Goal: Task Accomplishment & Management: Use online tool/utility

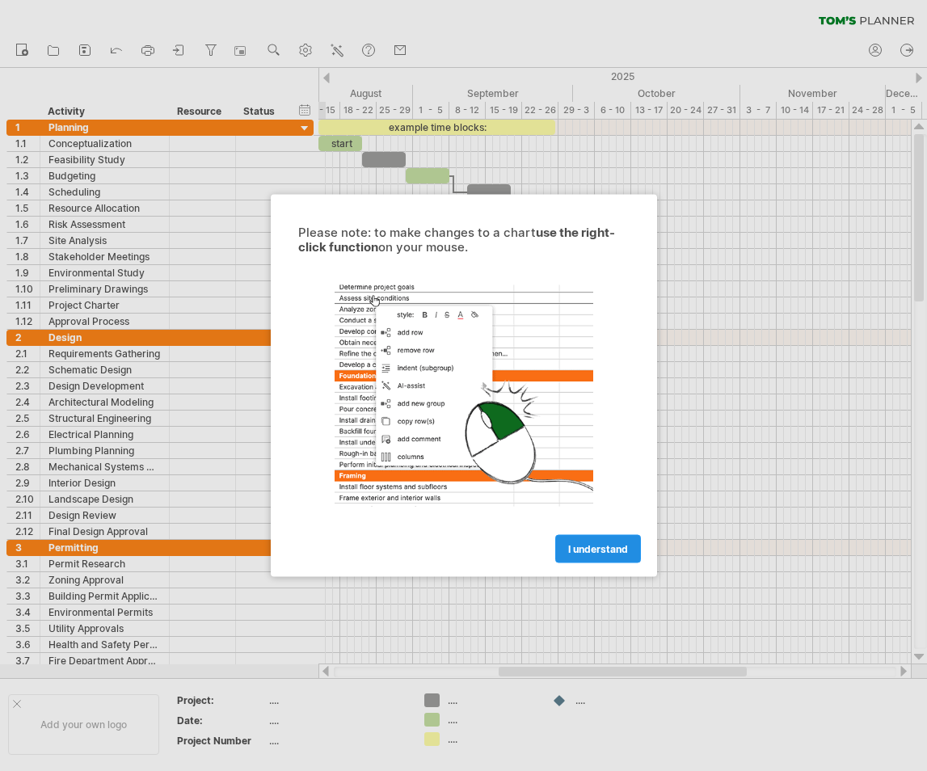
click at [593, 554] on span "I understand" at bounding box center [598, 549] width 60 height 12
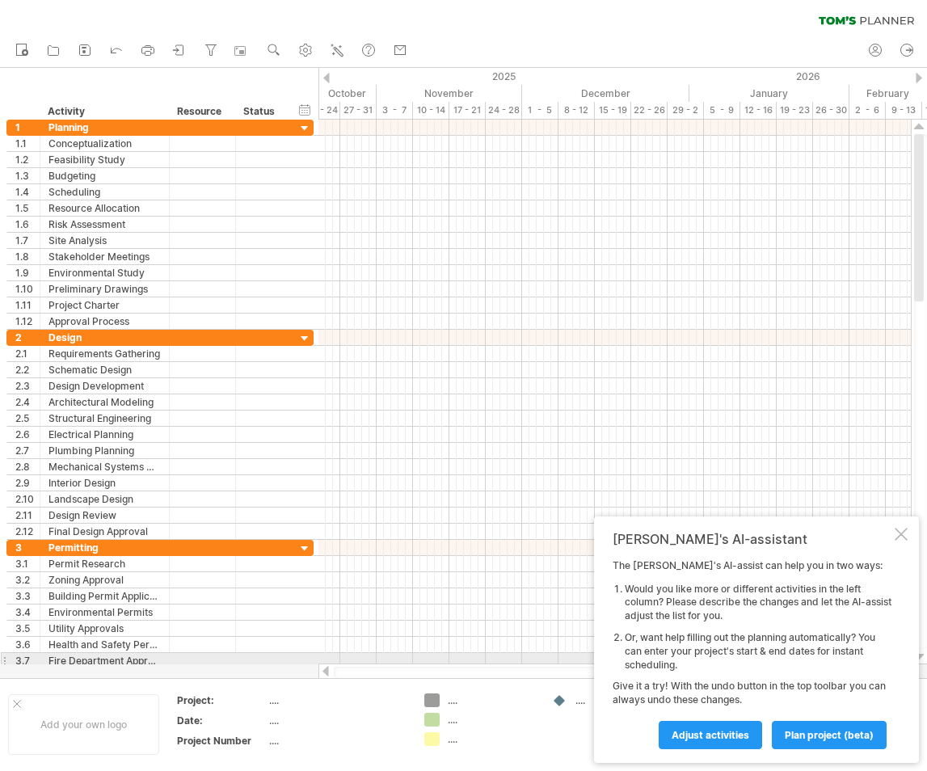
drag, startPoint x: 541, startPoint y: 674, endPoint x: 757, endPoint y: 655, distance: 217.4
click at [757, 655] on div "Trying to reach [DOMAIN_NAME] Connected again... 0% clear filter new 1" at bounding box center [463, 385] width 927 height 771
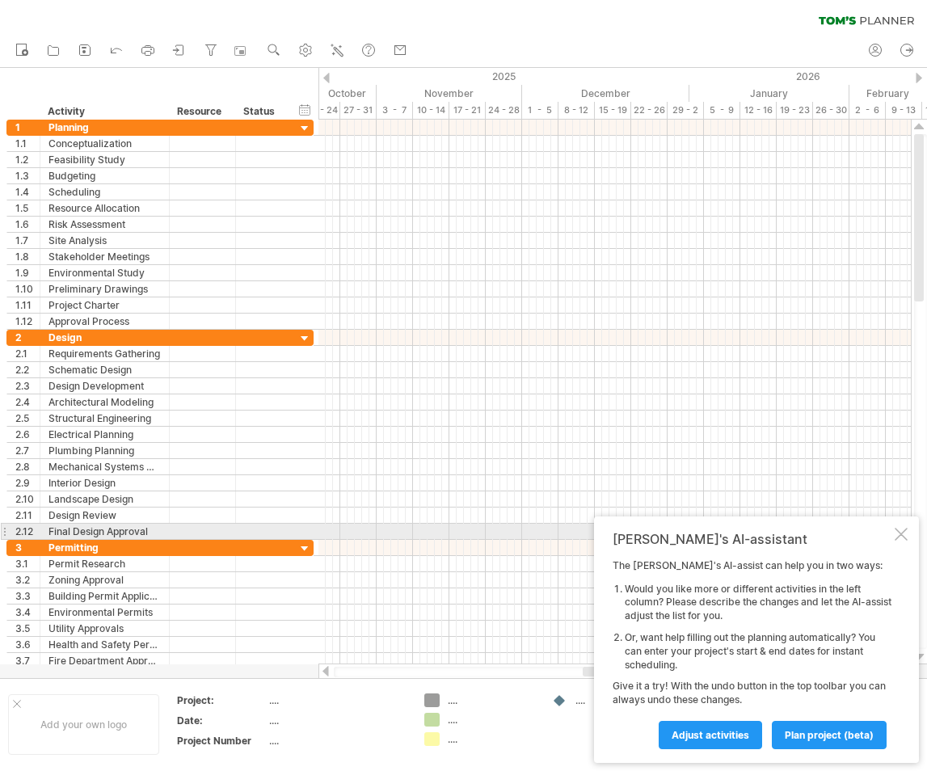
click at [899, 535] on div at bounding box center [901, 534] width 13 height 13
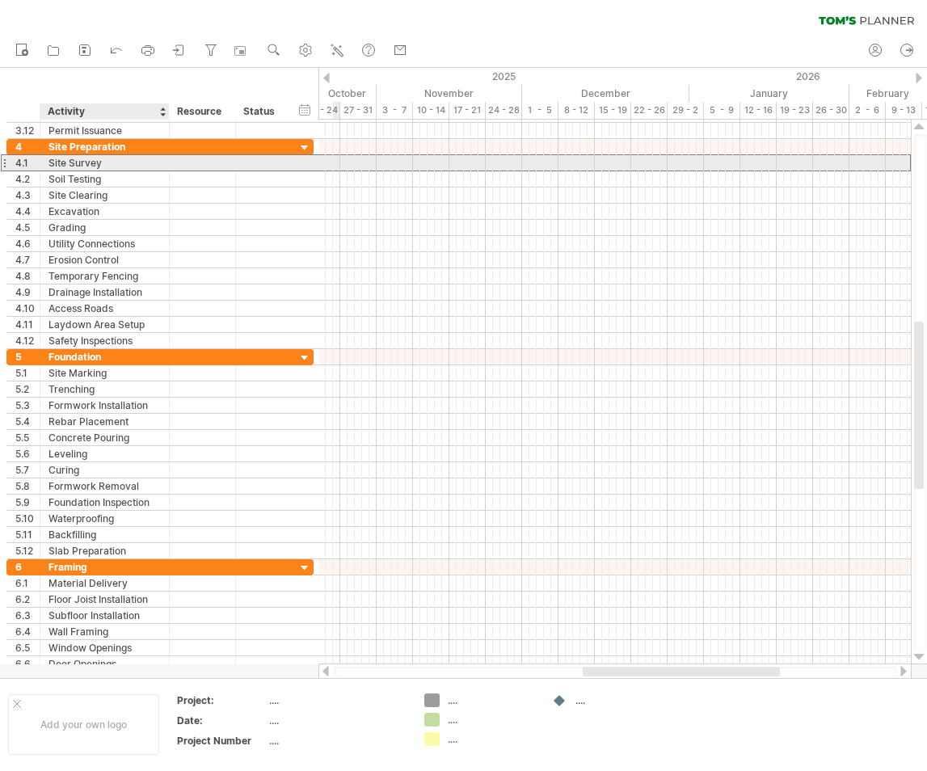
click at [62, 165] on div "Site Survey" at bounding box center [104, 162] width 112 height 15
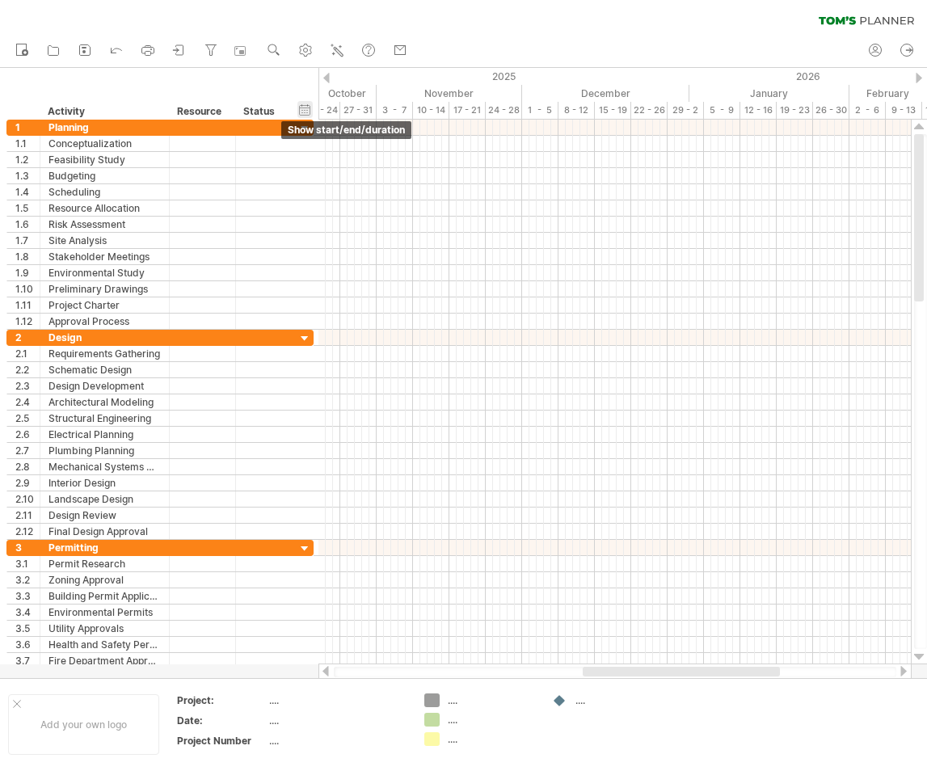
click at [303, 106] on div "hide start/end/duration show start/end/duration" at bounding box center [304, 109] width 15 height 17
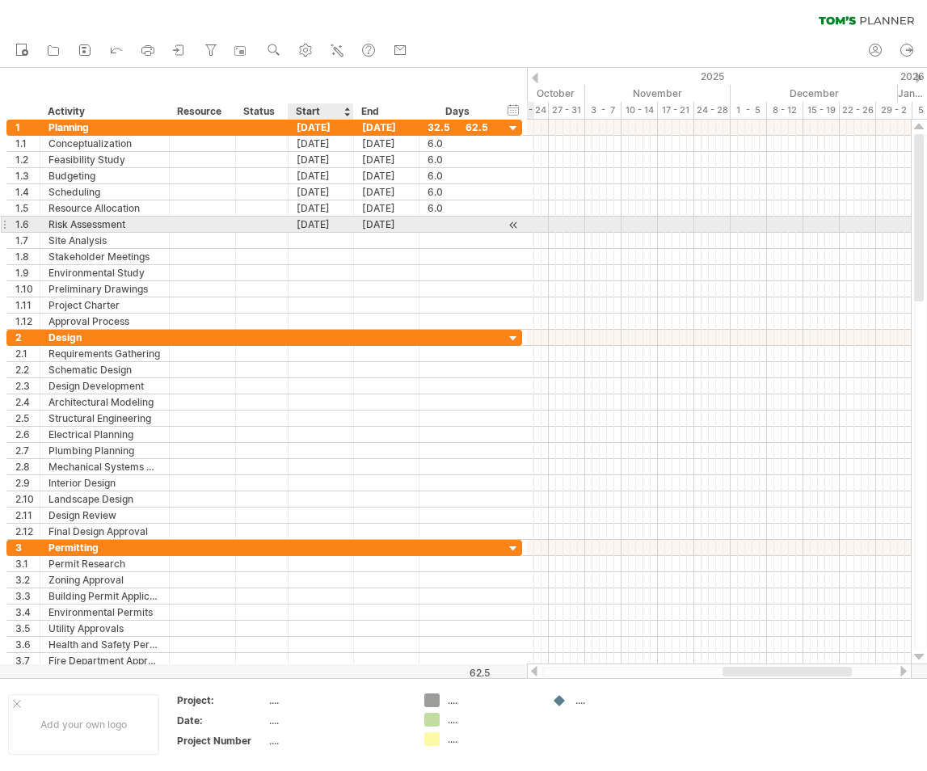
click at [310, 226] on div "[DATE]" at bounding box center [321, 224] width 65 height 15
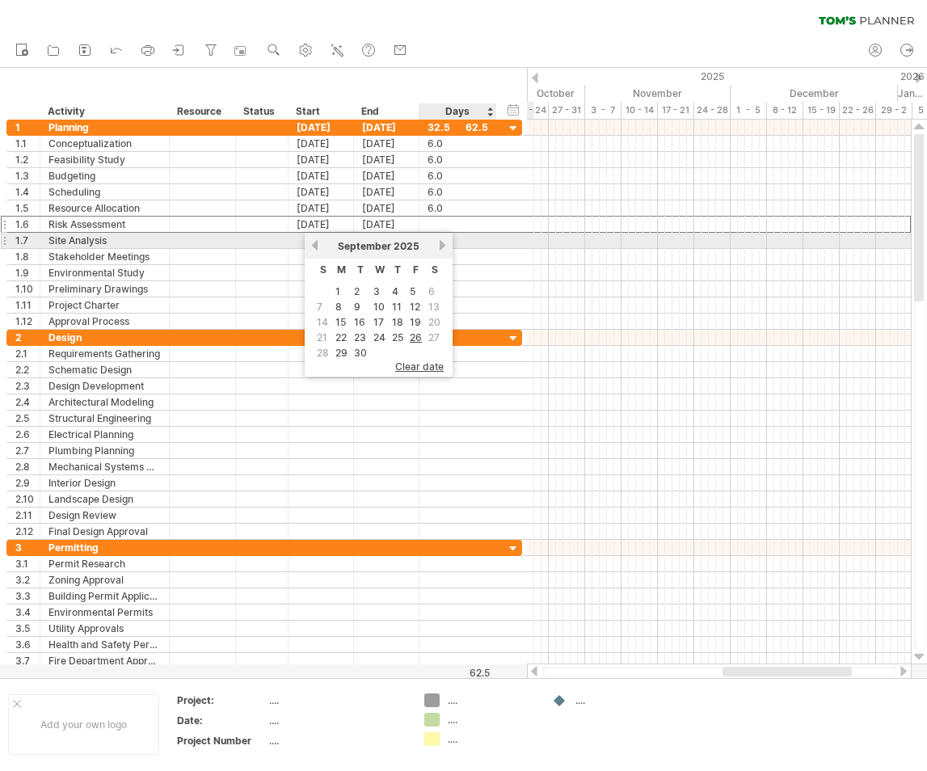
click at [444, 242] on link "next" at bounding box center [442, 245] width 12 height 12
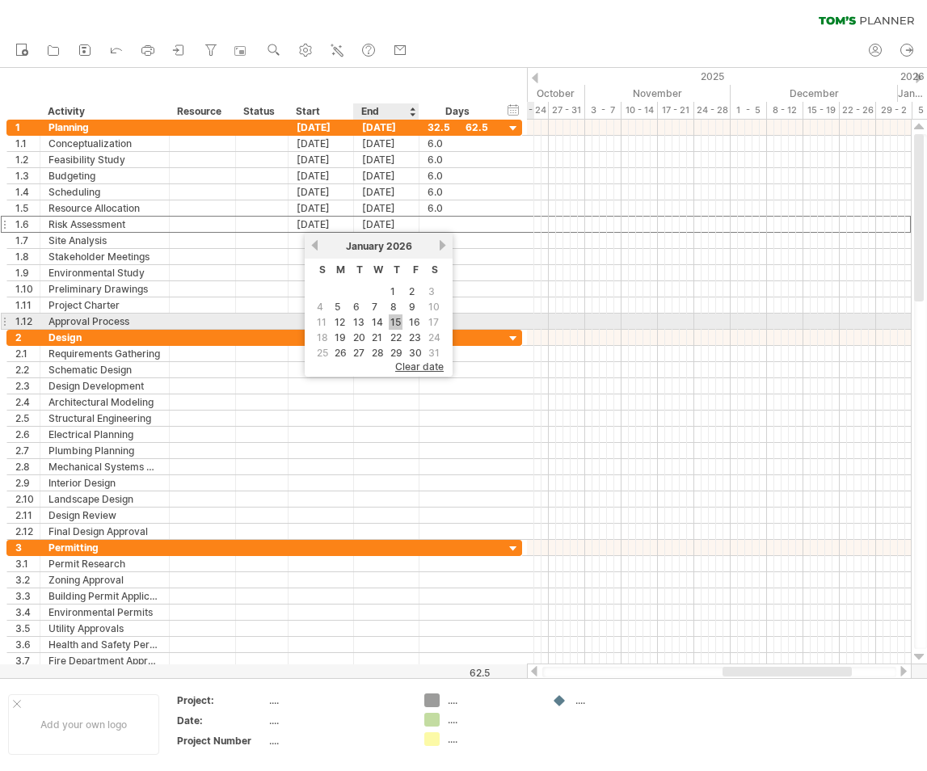
click at [394, 317] on link "15" at bounding box center [396, 321] width 14 height 15
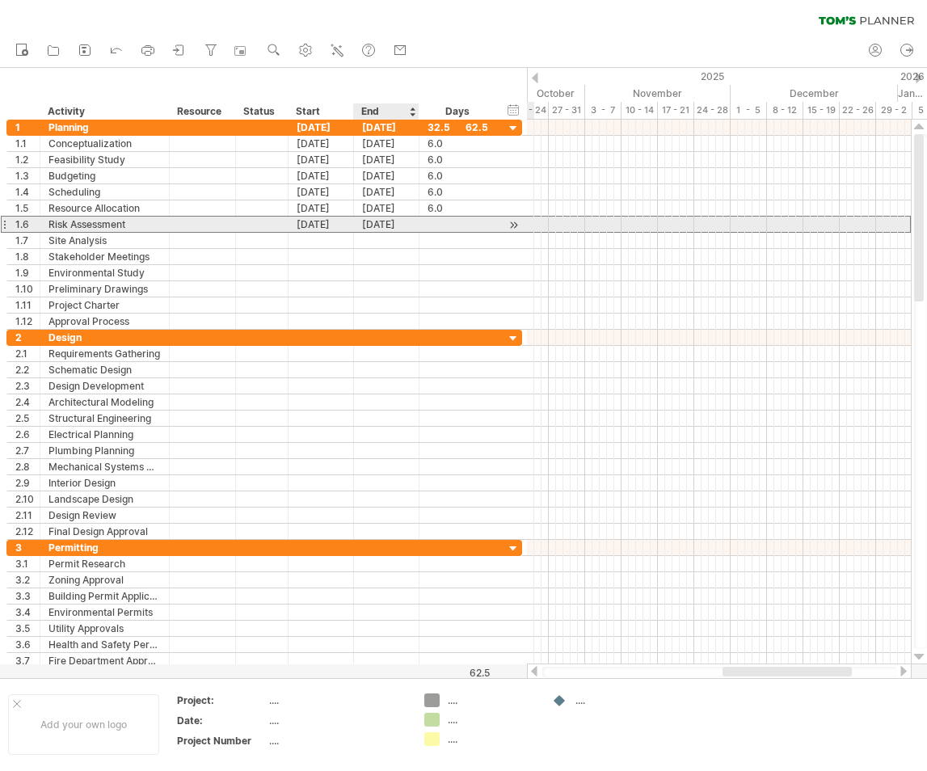
click at [385, 222] on div "[DATE]" at bounding box center [386, 224] width 65 height 15
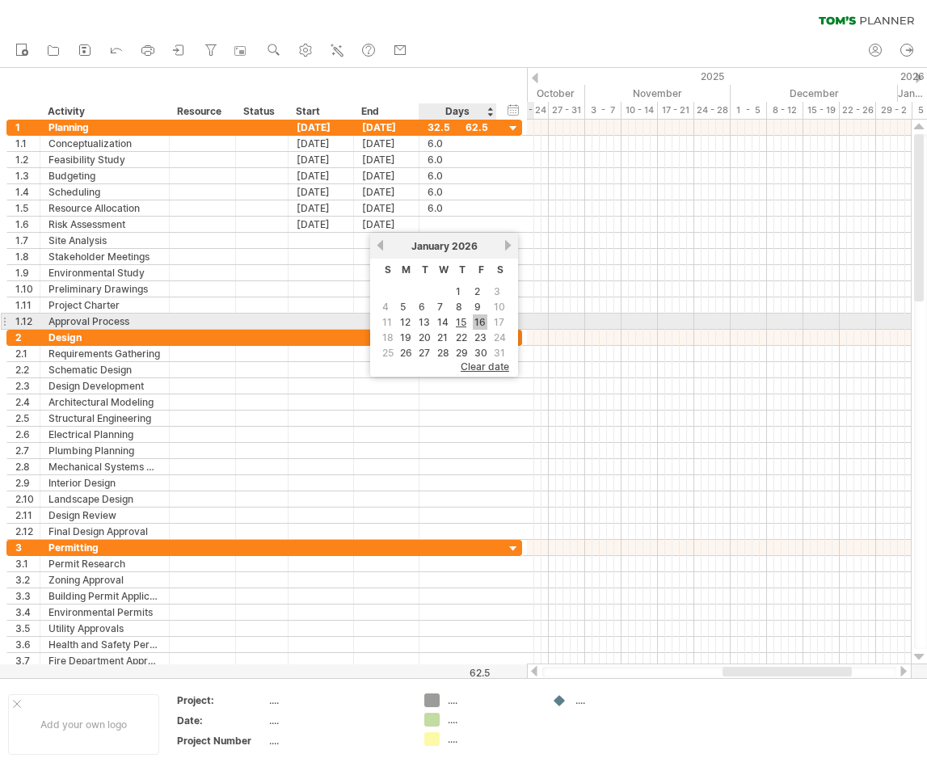
click at [481, 326] on link "16" at bounding box center [480, 321] width 15 height 15
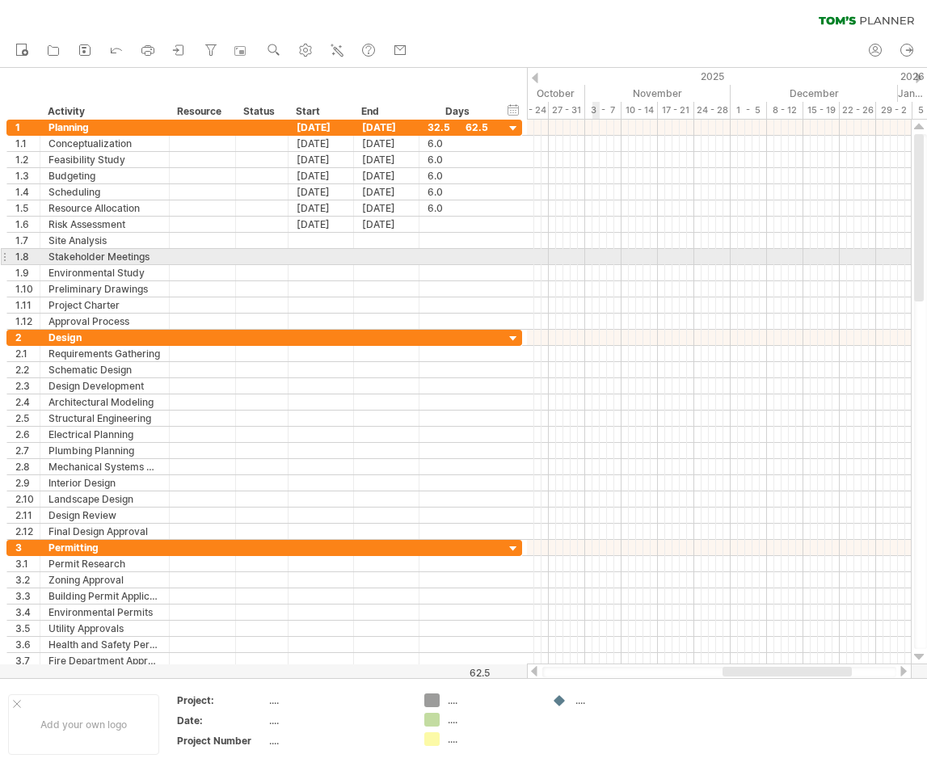
click at [598, 251] on div at bounding box center [719, 257] width 384 height 16
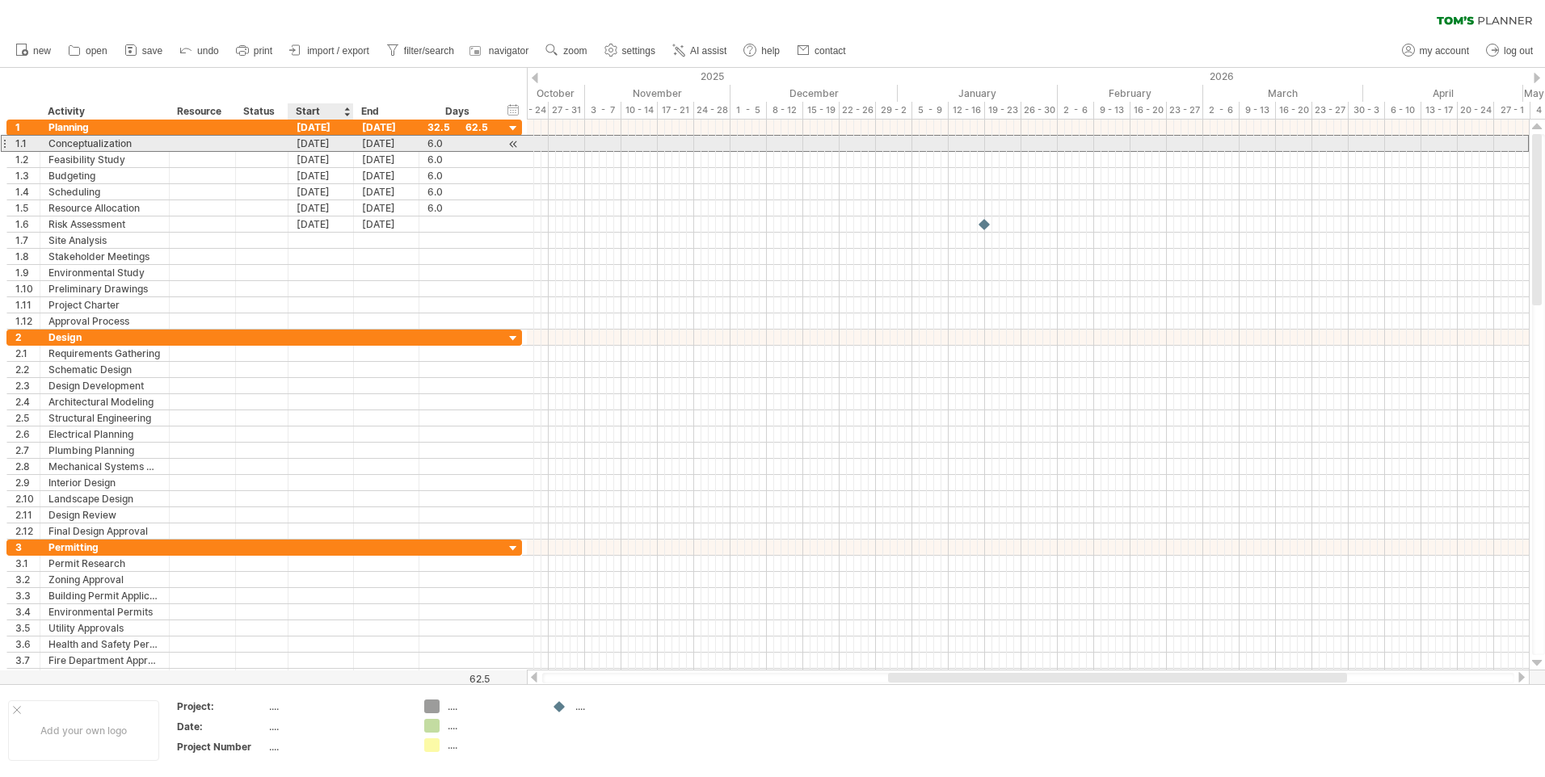
click at [329, 144] on div "[DATE]" at bounding box center [321, 143] width 65 height 15
click at [377, 149] on div "[DATE]" at bounding box center [386, 143] width 65 height 15
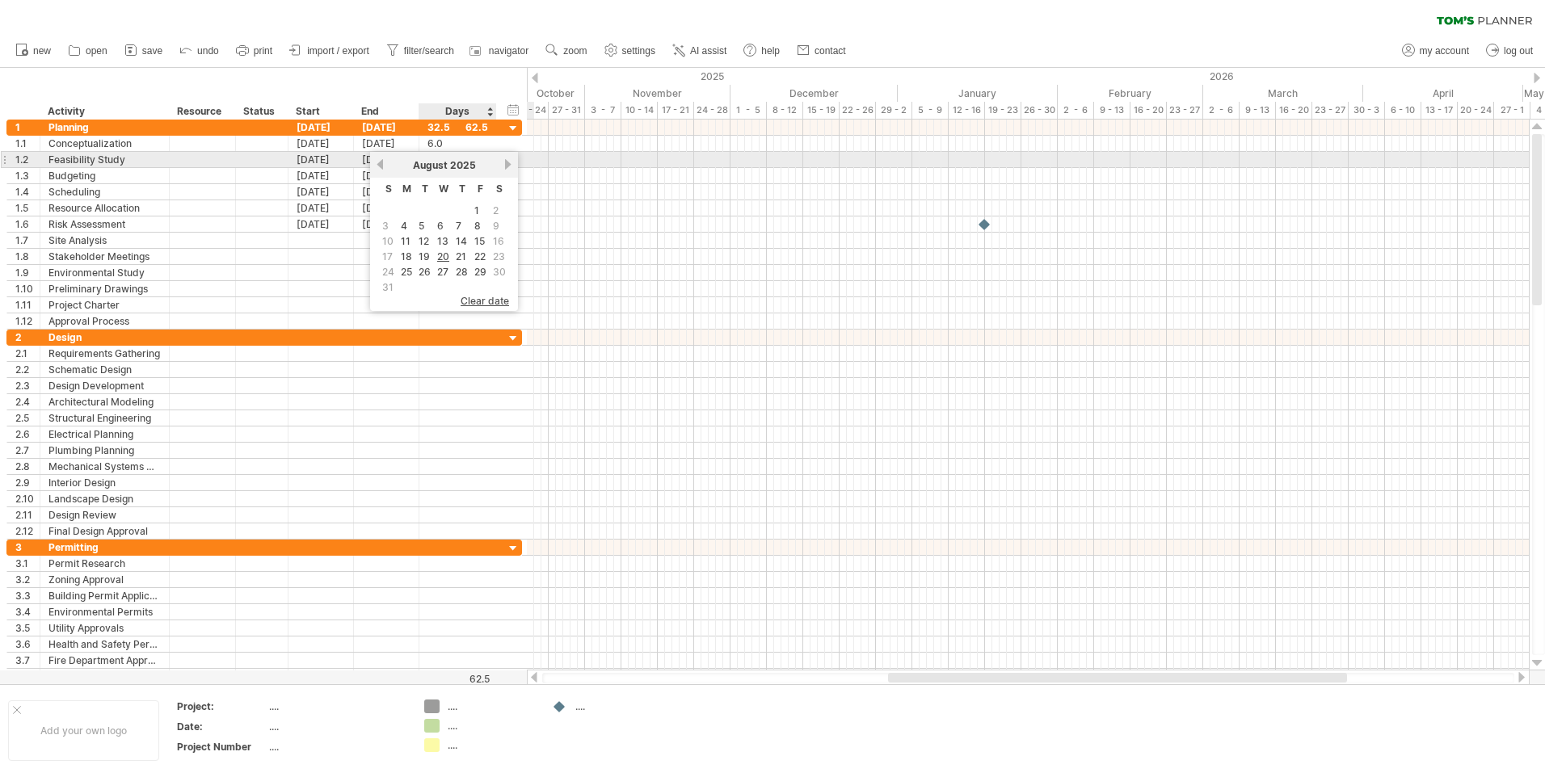
click at [504, 166] on link "next" at bounding box center [508, 164] width 12 height 12
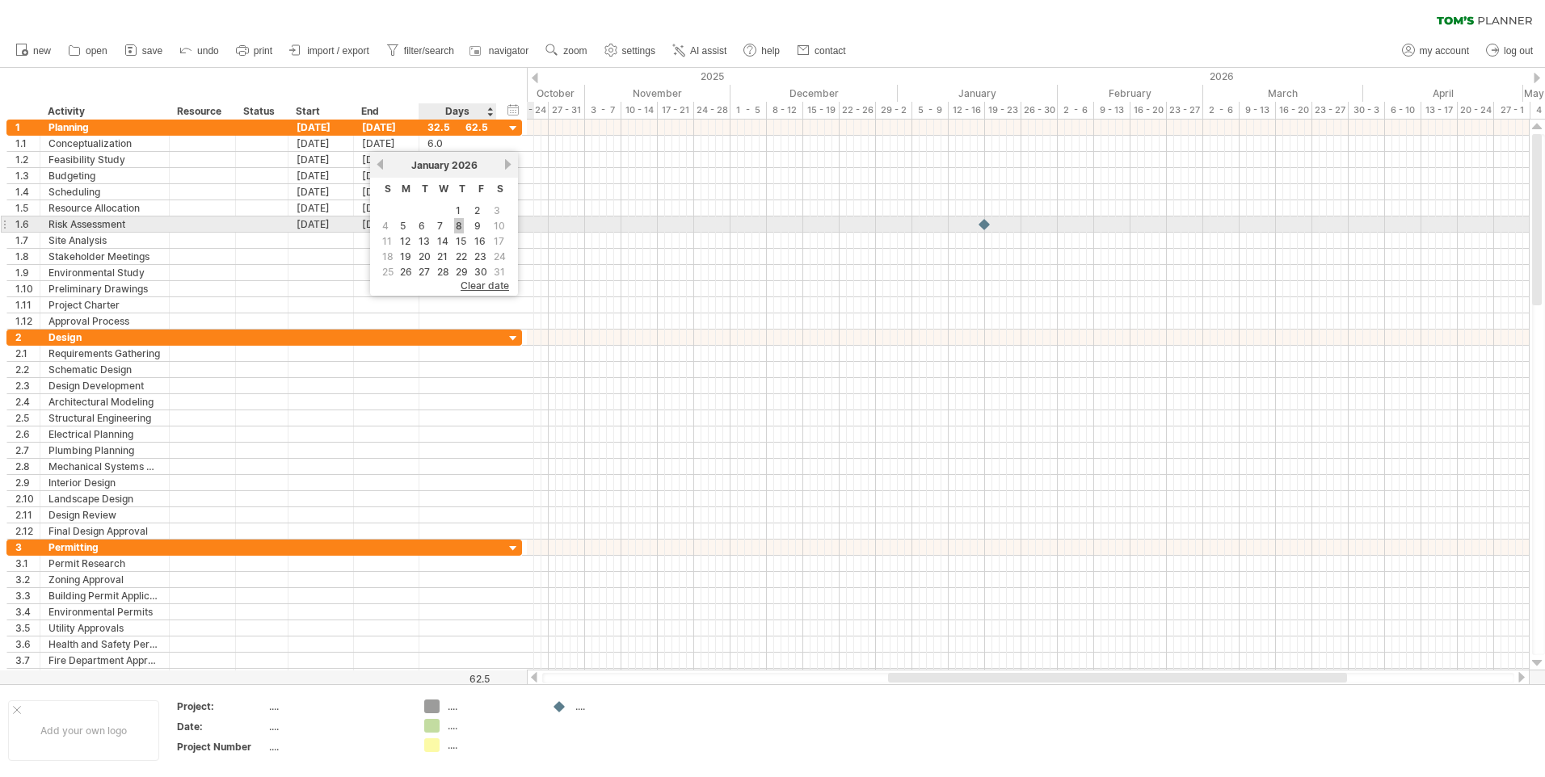
click at [458, 230] on link "8" at bounding box center [459, 225] width 10 height 15
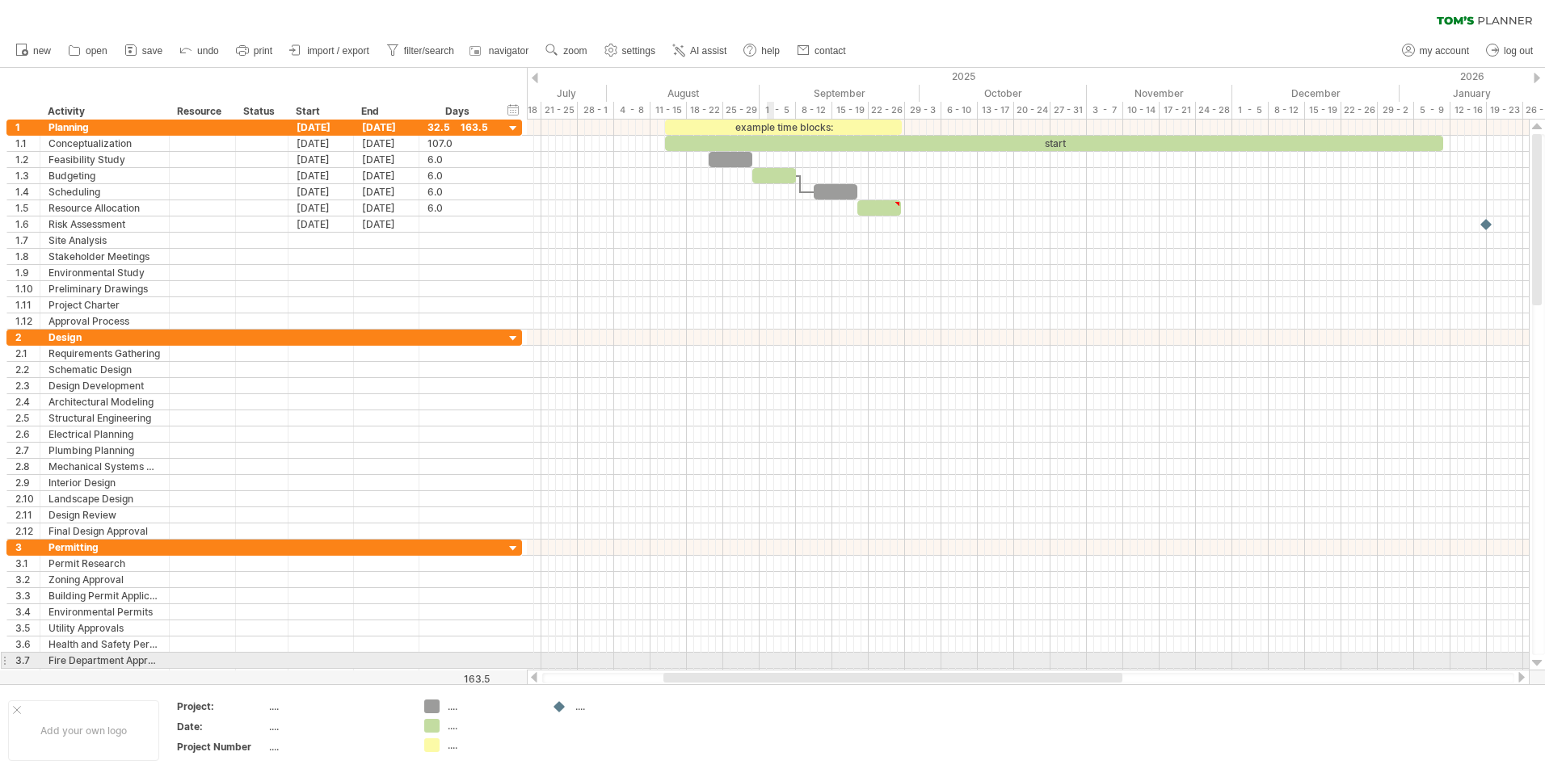
drag, startPoint x: 995, startPoint y: 676, endPoint x: 770, endPoint y: 659, distance: 225.2
click at [770, 659] on div "Trying to reach [DOMAIN_NAME] Connected again... 0% clear filter new 1" at bounding box center [772, 388] width 1545 height 777
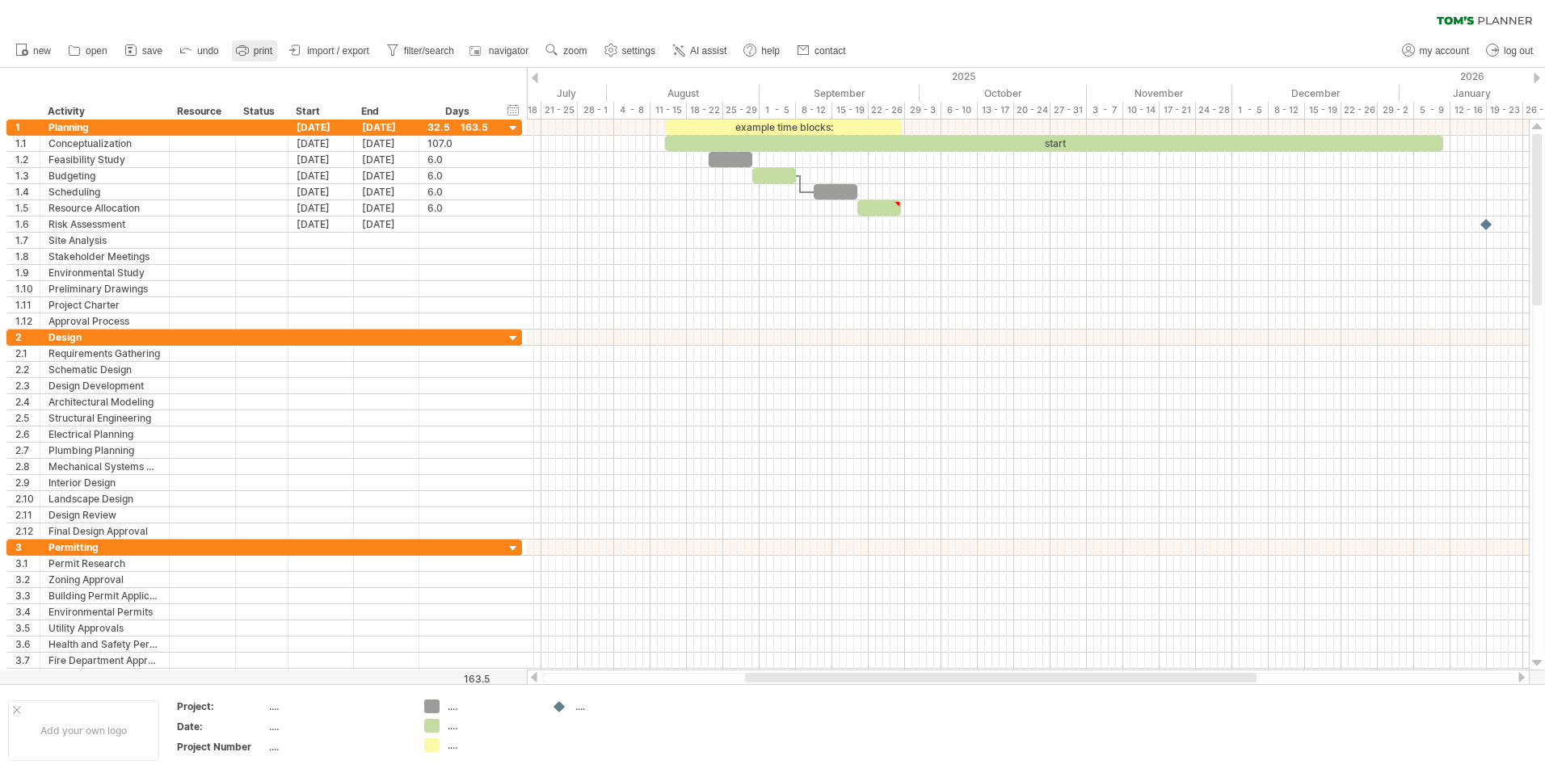
click at [239, 50] on icon at bounding box center [242, 50] width 16 height 16
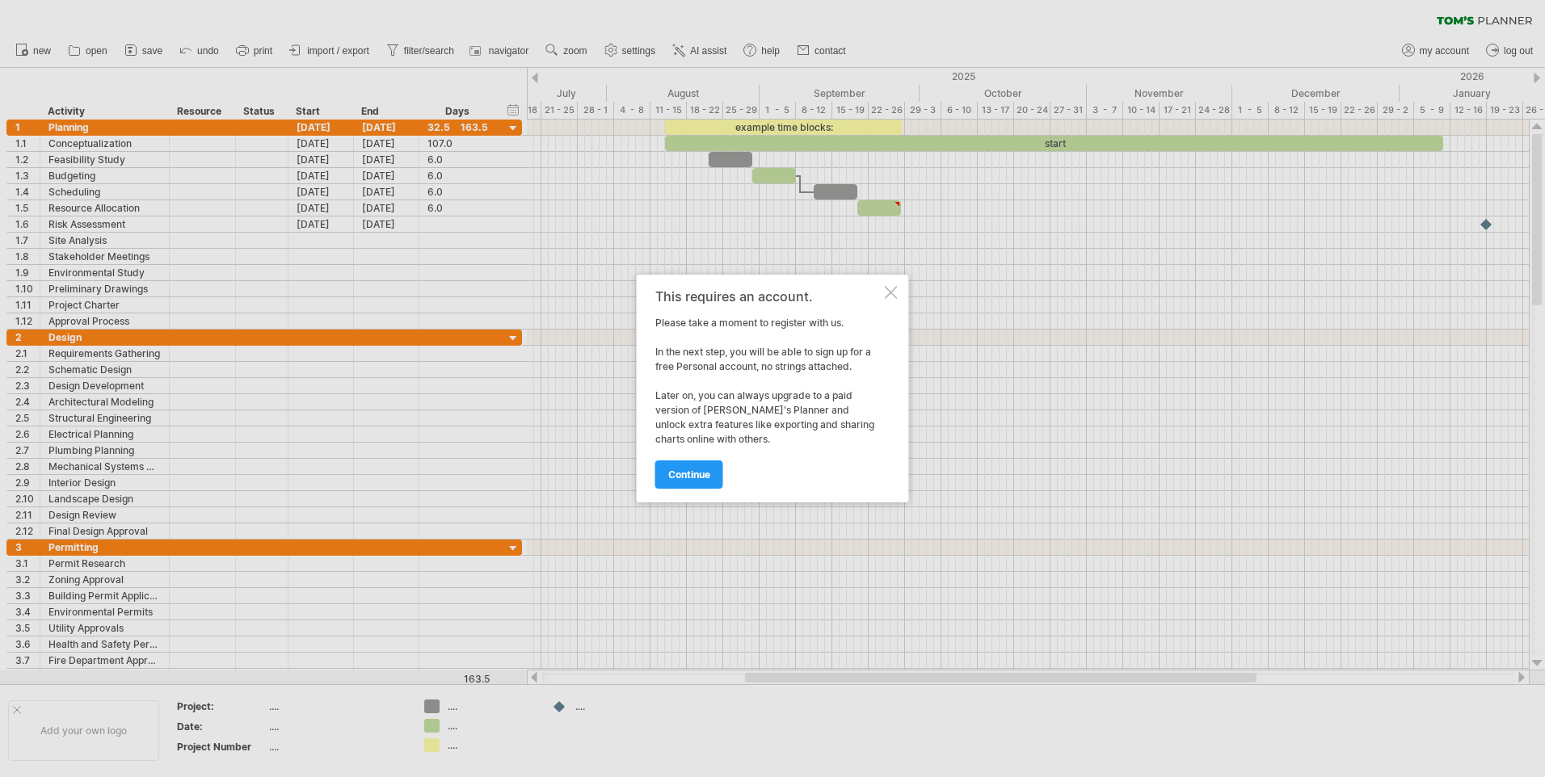
click at [883, 290] on div "This requires an account. Please take a moment to register with us. In the next…" at bounding box center [773, 389] width 272 height 228
click at [894, 289] on div at bounding box center [891, 292] width 13 height 13
